Goal: Find specific page/section: Find specific page/section

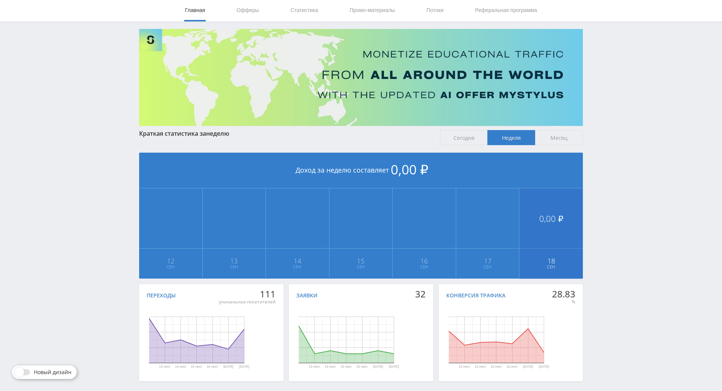
drag, startPoint x: 553, startPoint y: 302, endPoint x: 563, endPoint y: 269, distance: 34.6
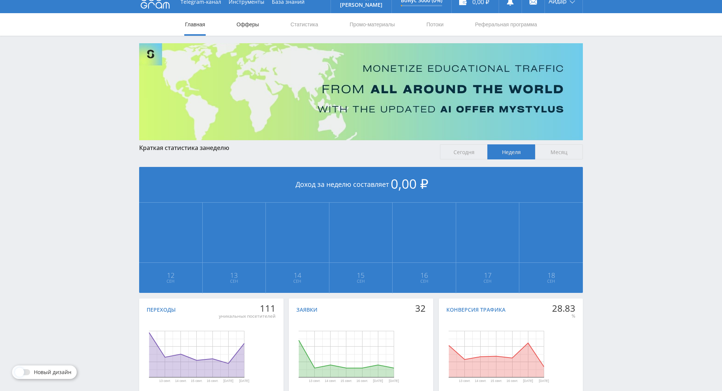
click at [257, 20] on link "Офферы" at bounding box center [248, 24] width 24 height 23
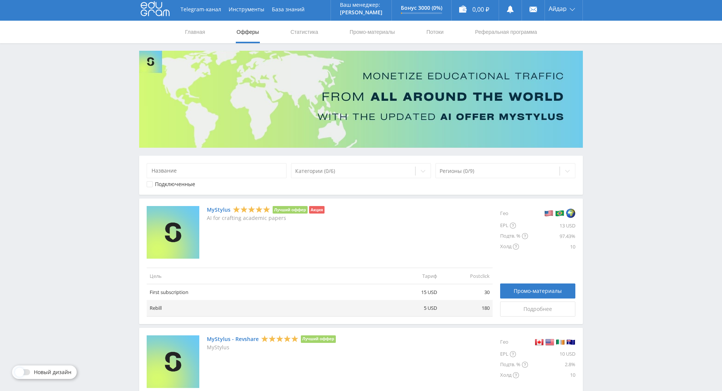
drag, startPoint x: 691, startPoint y: 179, endPoint x: 470, endPoint y: 108, distance: 232.1
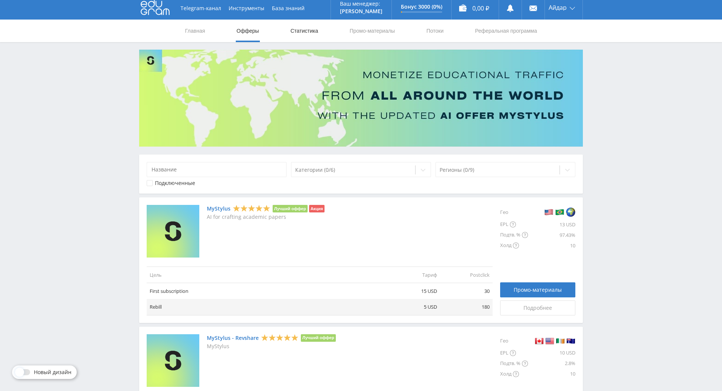
click at [316, 26] on link "Статистика" at bounding box center [304, 31] width 29 height 23
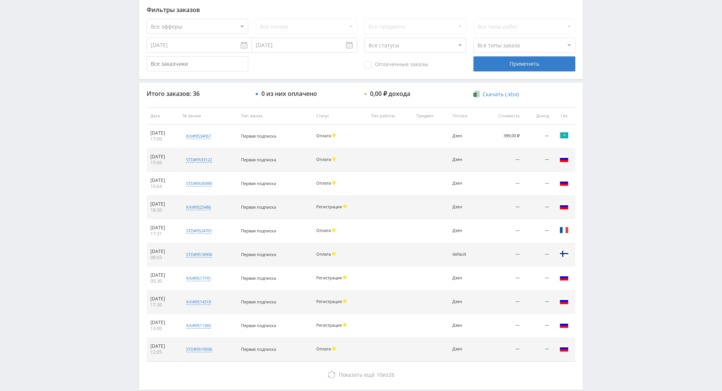
drag, startPoint x: 582, startPoint y: 155, endPoint x: 623, endPoint y: 168, distance: 42.7
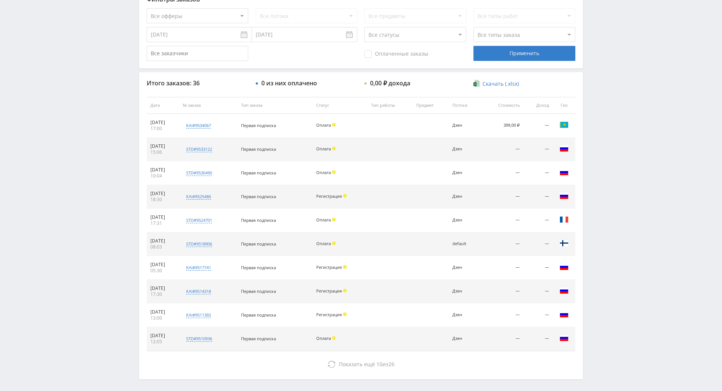
drag, startPoint x: 623, startPoint y: 168, endPoint x: 612, endPoint y: 133, distance: 36.4
click at [612, 133] on div "Telegram-канал Инструменты База знаний Ваш менеджер: [PERSON_NAME] Online @edug…" at bounding box center [361, 105] width 722 height 632
drag, startPoint x: 612, startPoint y: 133, endPoint x: 620, endPoint y: 95, distance: 38.8
click at [620, 95] on div "Telegram-канал Инструменты База знаний Ваш менеджер: [PERSON_NAME] Online @edug…" at bounding box center [361, 105] width 722 height 632
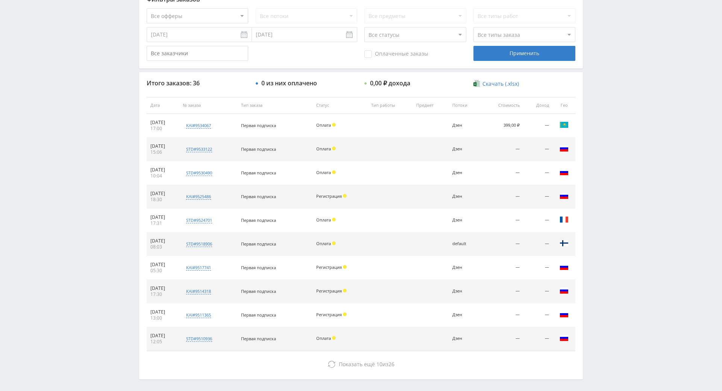
click at [628, 55] on div "Telegram-канал Инструменты База знаний Ваш менеджер: [PERSON_NAME] Online @edug…" at bounding box center [361, 105] width 722 height 632
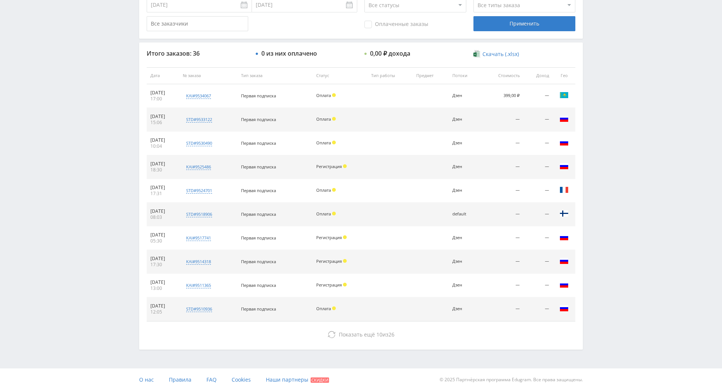
scroll to position [269, 0]
drag, startPoint x: 628, startPoint y: 55, endPoint x: 608, endPoint y: 97, distance: 46.6
drag, startPoint x: 629, startPoint y: 271, endPoint x: 576, endPoint y: 277, distance: 53.8
click at [629, 271] on div "Telegram-канал Инструменты База знаний Ваш менеджер: [PERSON_NAME] Online @edug…" at bounding box center [361, 76] width 722 height 632
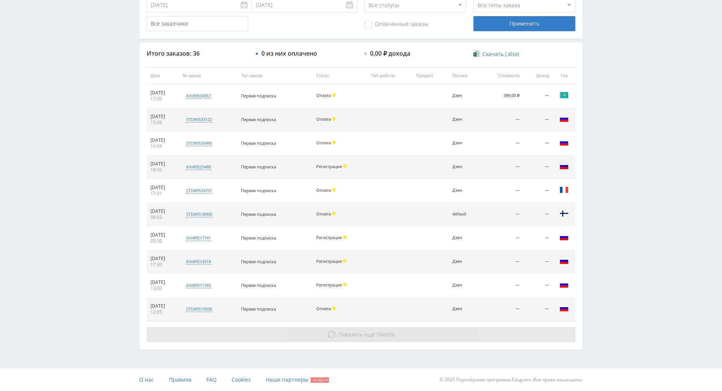
click at [445, 327] on button "Показать ещё 10 из 26" at bounding box center [361, 334] width 429 height 15
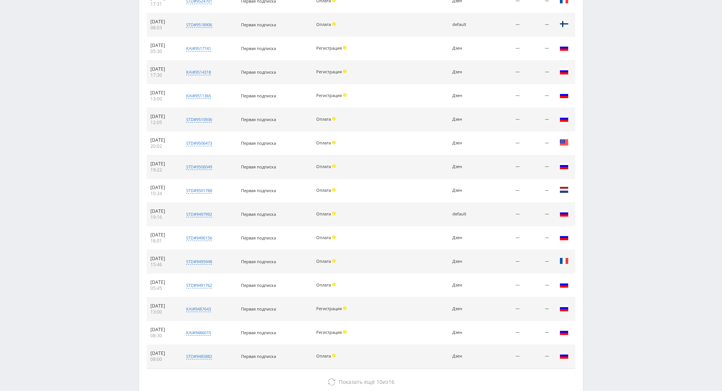
scroll to position [506, 0]
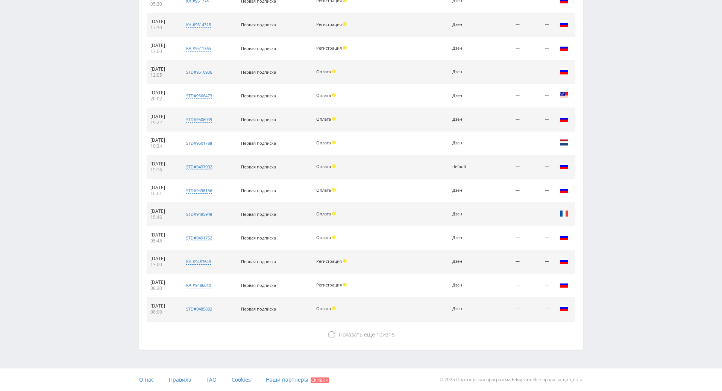
drag, startPoint x: 608, startPoint y: 281, endPoint x: 477, endPoint y: 318, distance: 136.0
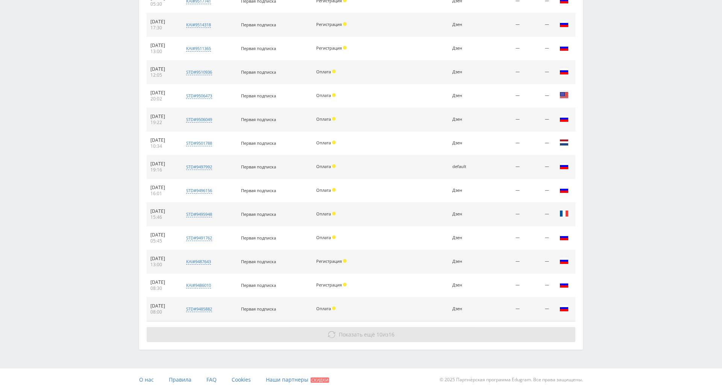
click at [469, 327] on button "Показать ещё 10 из 16" at bounding box center [361, 334] width 429 height 15
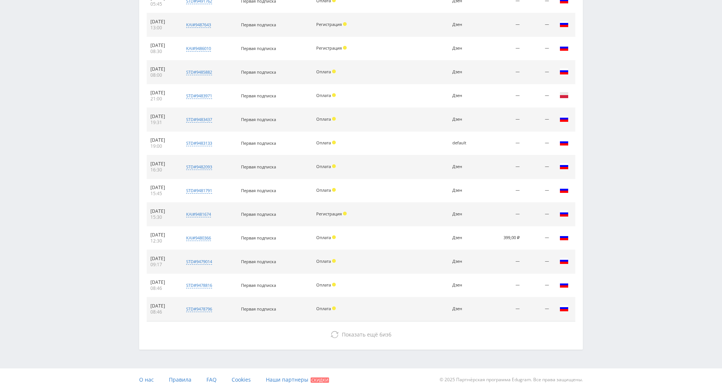
drag, startPoint x: 610, startPoint y: 246, endPoint x: 582, endPoint y: 328, distance: 86.7
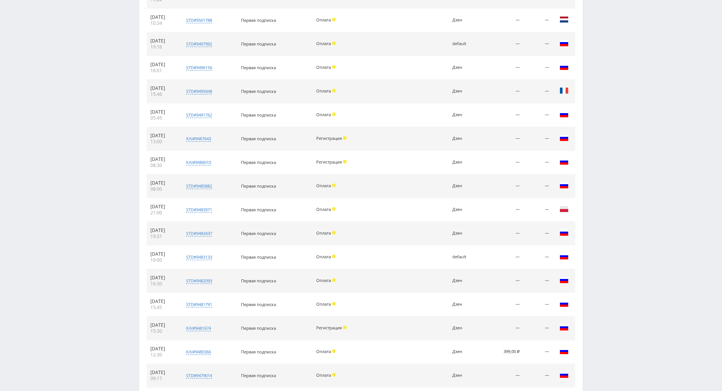
scroll to position [0, 0]
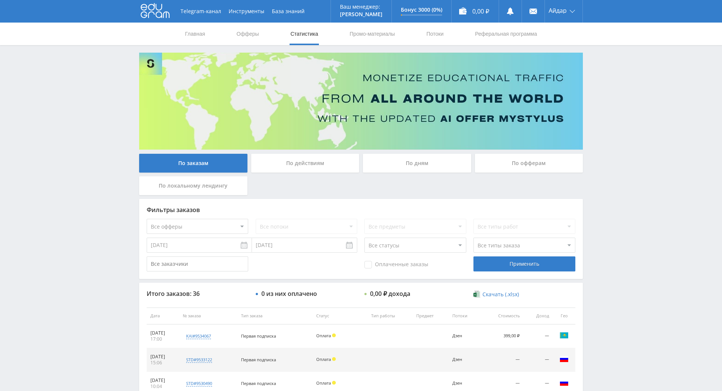
drag, startPoint x: 596, startPoint y: 306, endPoint x: 596, endPoint y: 137, distance: 168.9
